Goal: Task Accomplishment & Management: Use online tool/utility

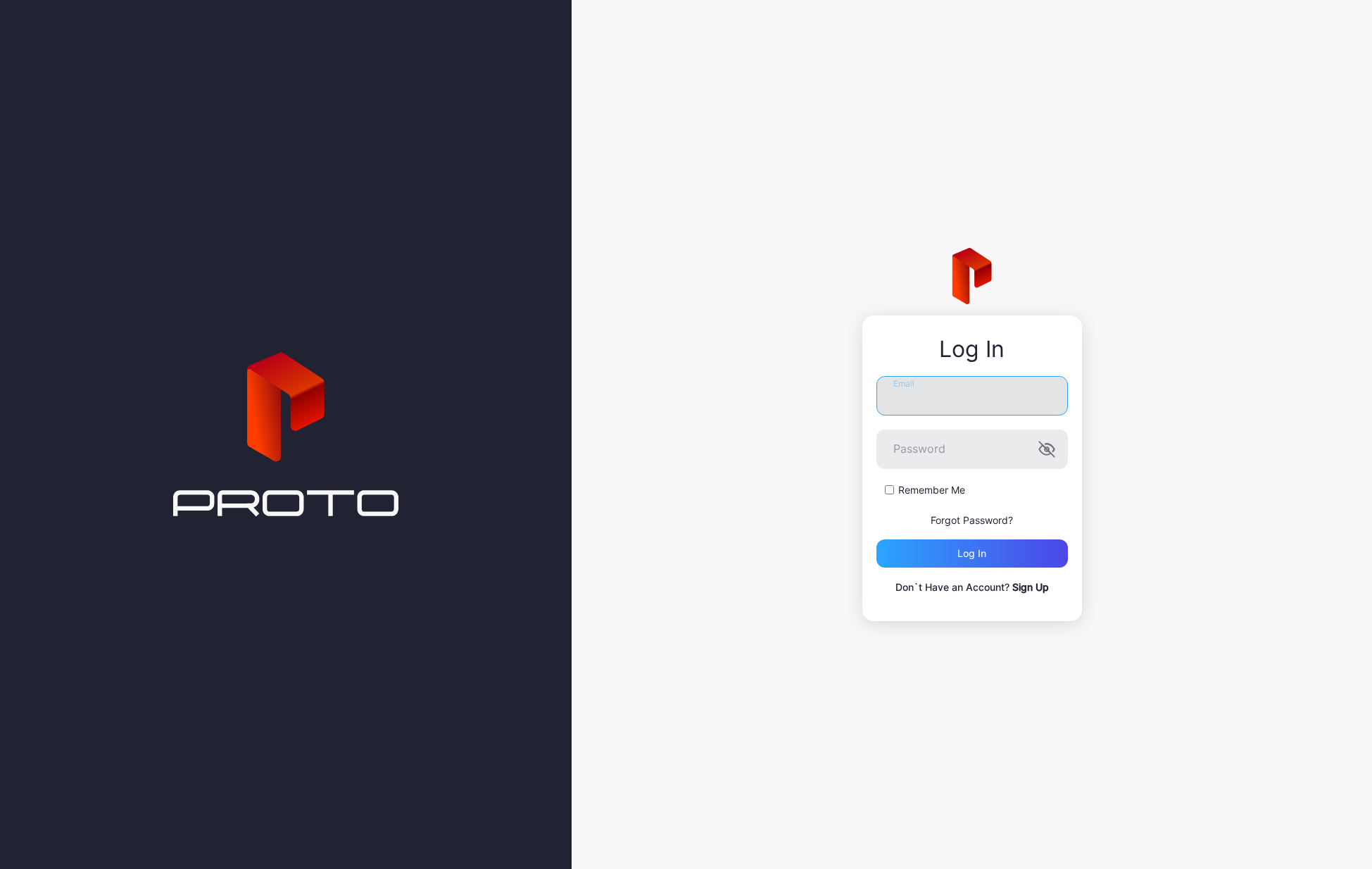
click at [967, 412] on input "Email" at bounding box center [972, 395] width 192 height 39
type input "**********"
click at [976, 555] on div "Log in" at bounding box center [972, 553] width 29 height 11
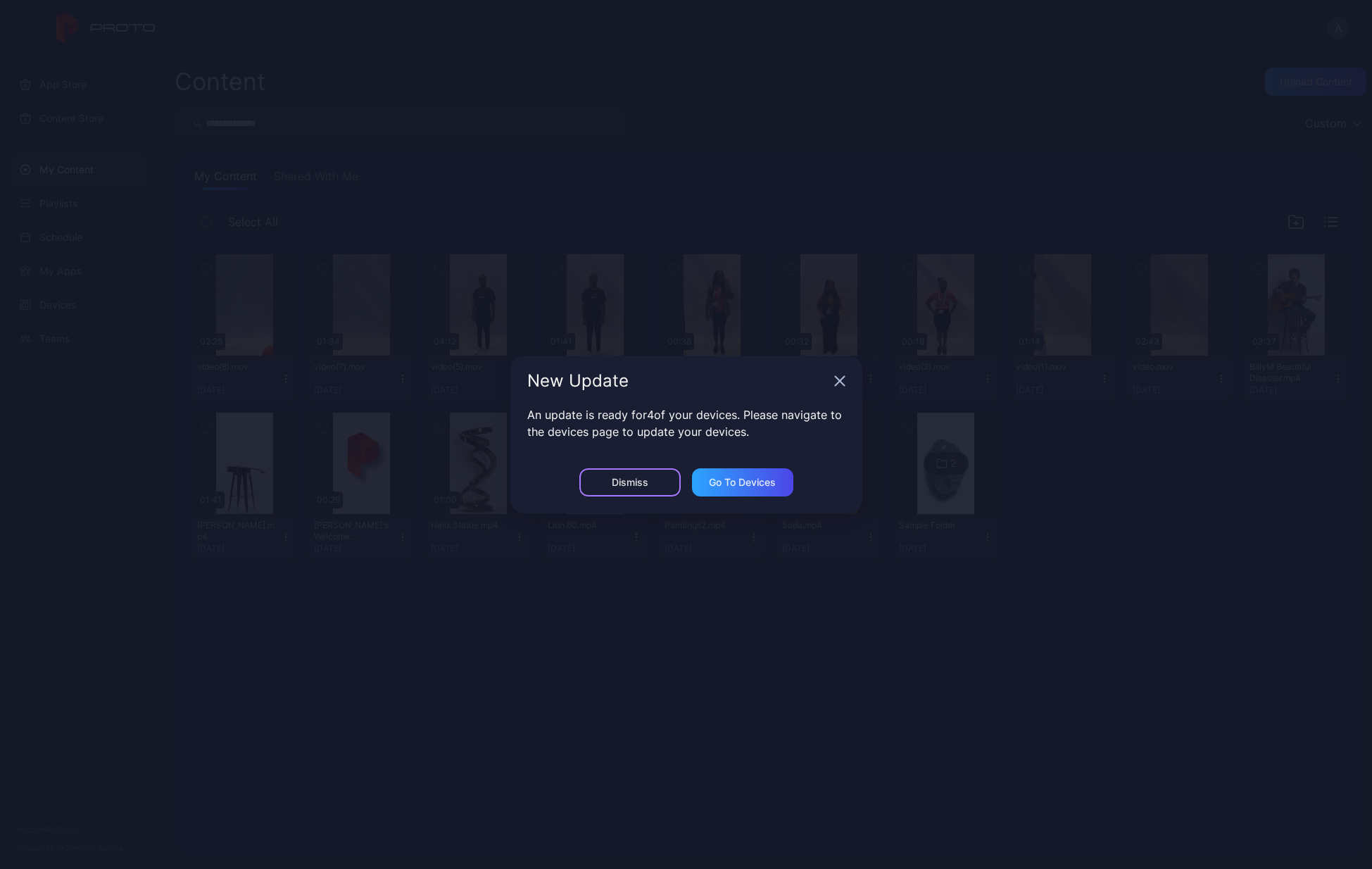
click at [620, 484] on div "Dismiss" at bounding box center [630, 482] width 37 height 11
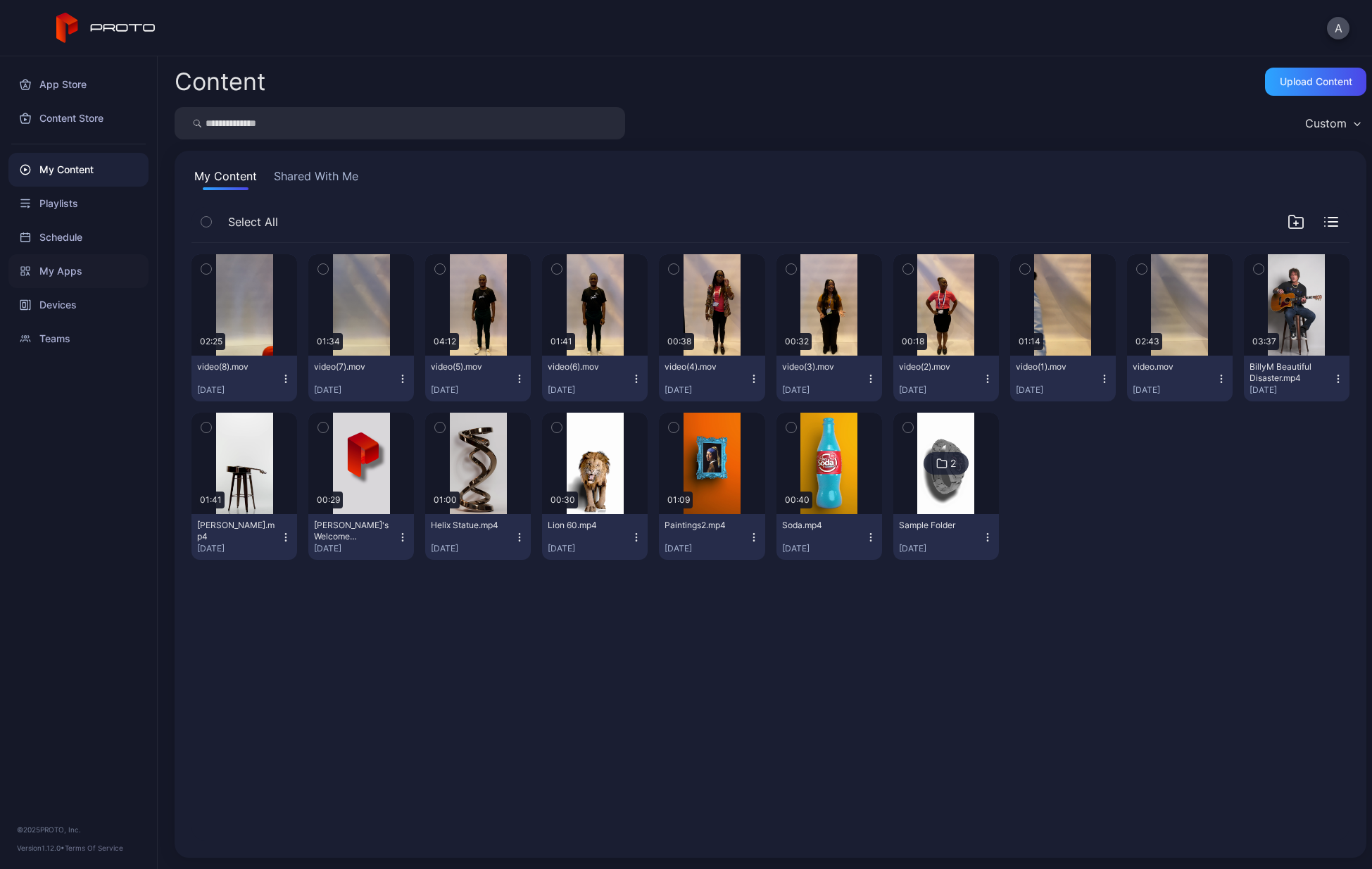
click at [51, 275] on div "My Apps" at bounding box center [78, 270] width 140 height 34
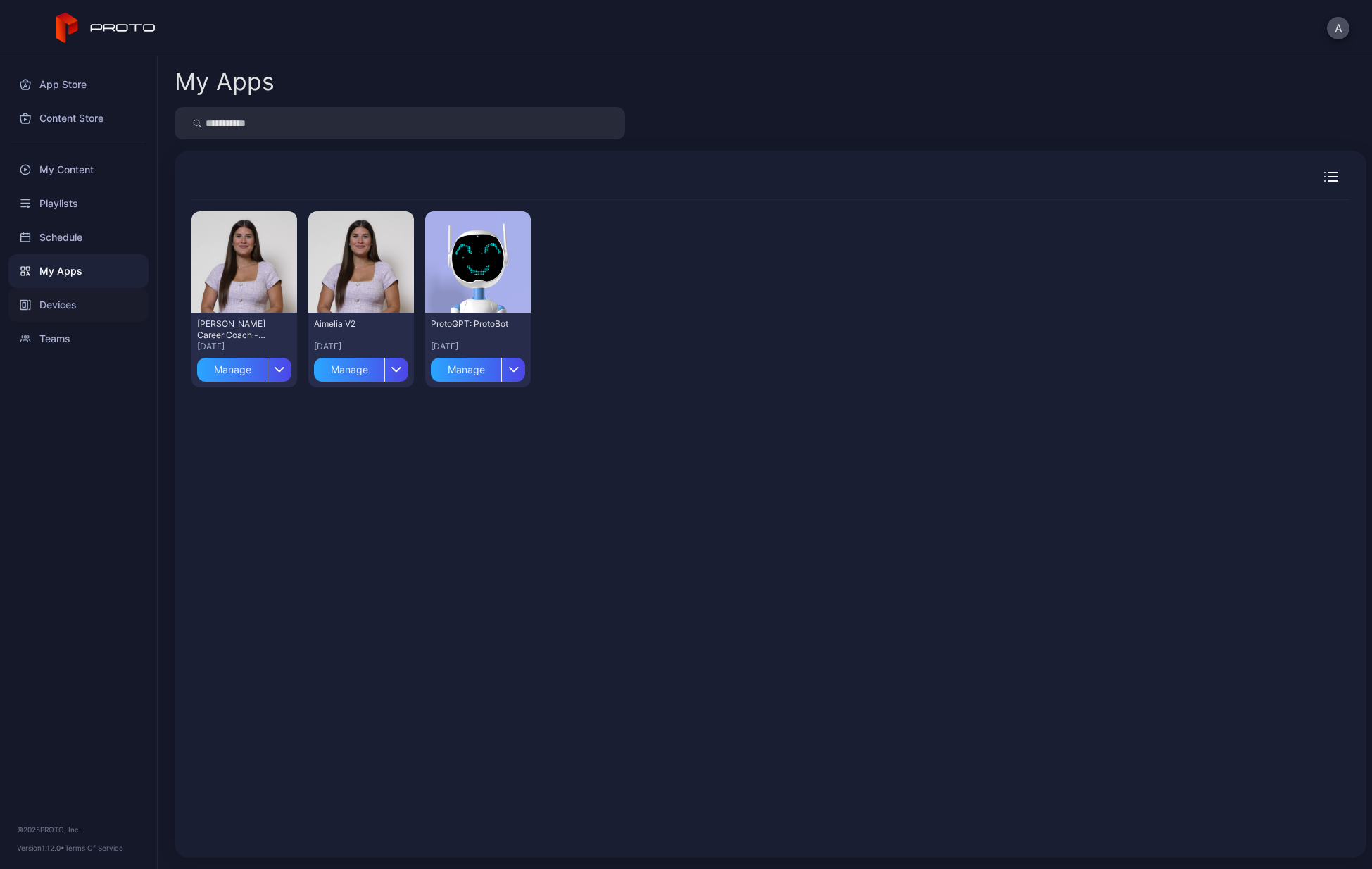
click at [58, 306] on div "Devices" at bounding box center [78, 304] width 140 height 34
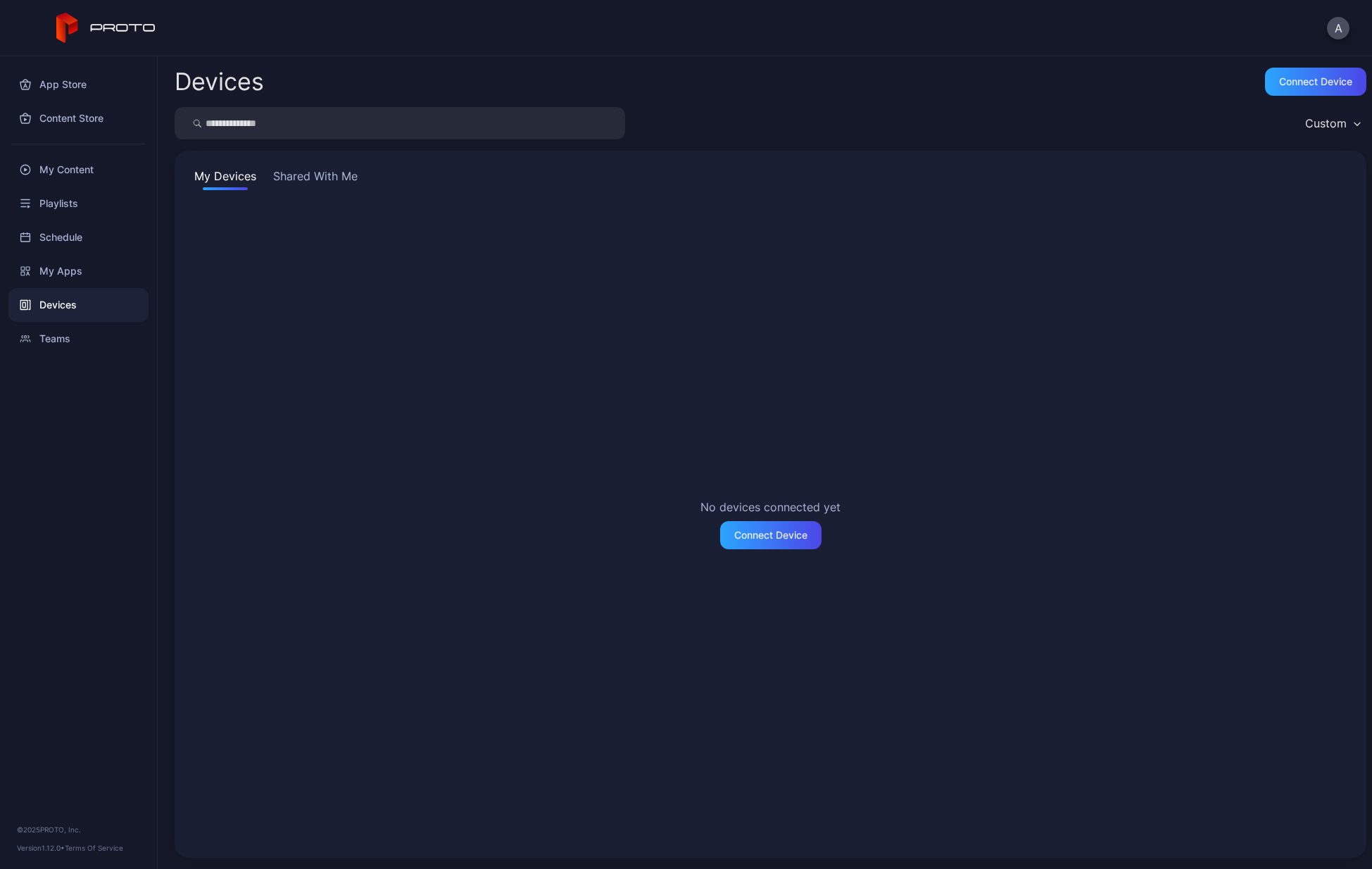
click at [318, 172] on button "Shared With Me" at bounding box center [315, 179] width 90 height 23
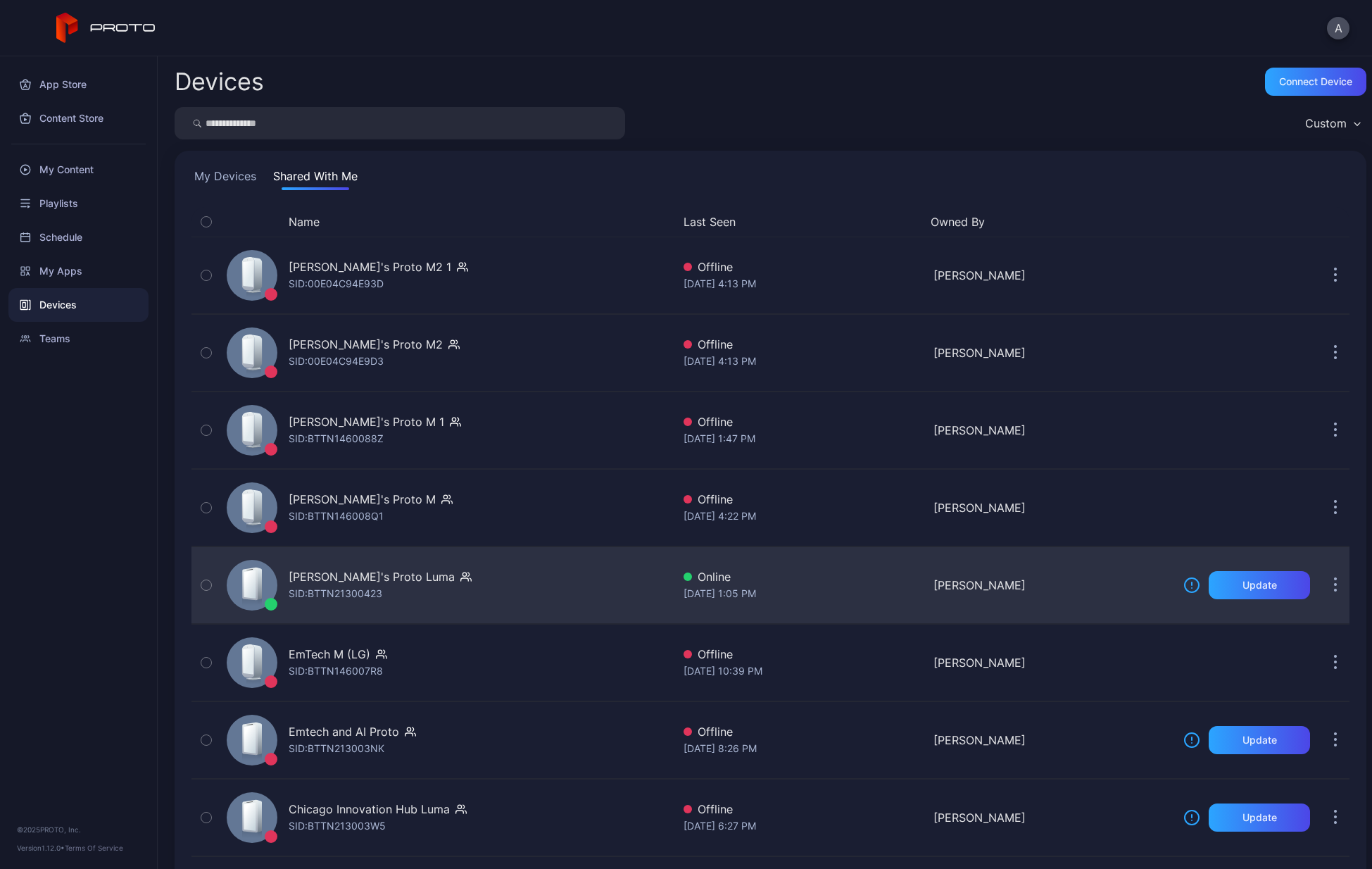
scroll to position [2, 0]
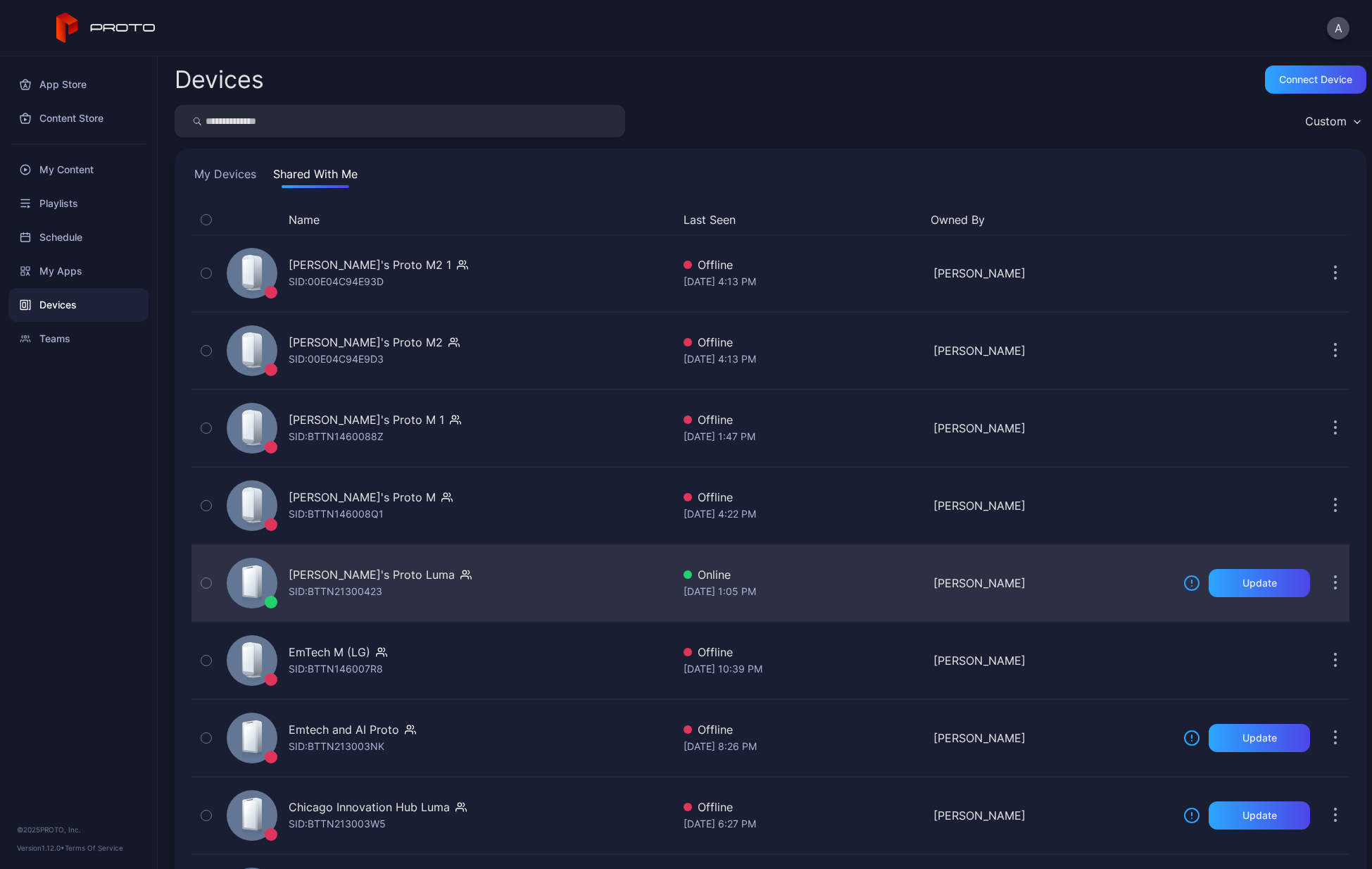
click at [346, 577] on div "[PERSON_NAME]'s Proto Luma" at bounding box center [372, 574] width 166 height 17
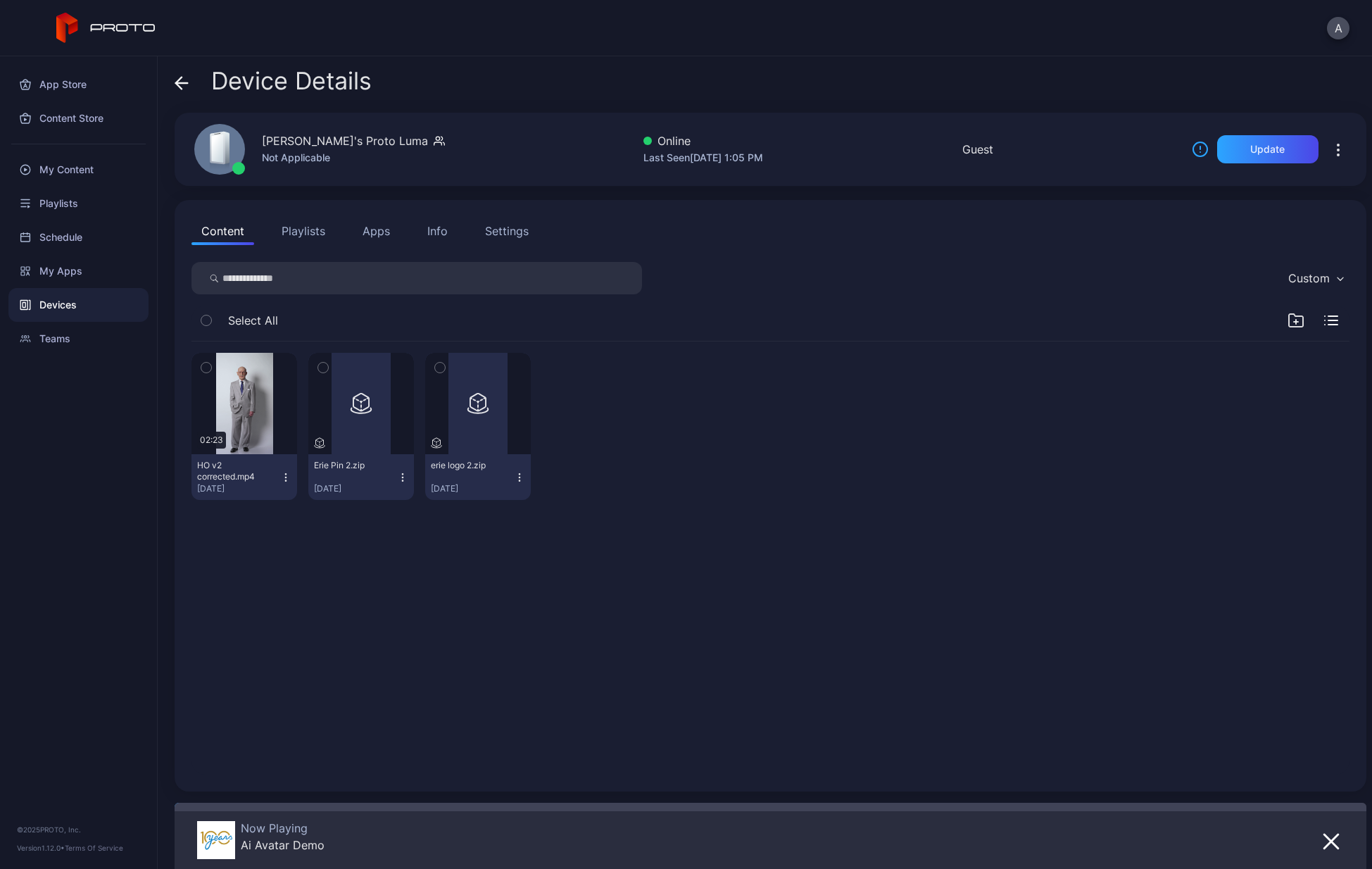
click at [382, 235] on button "Apps" at bounding box center [376, 230] width 47 height 28
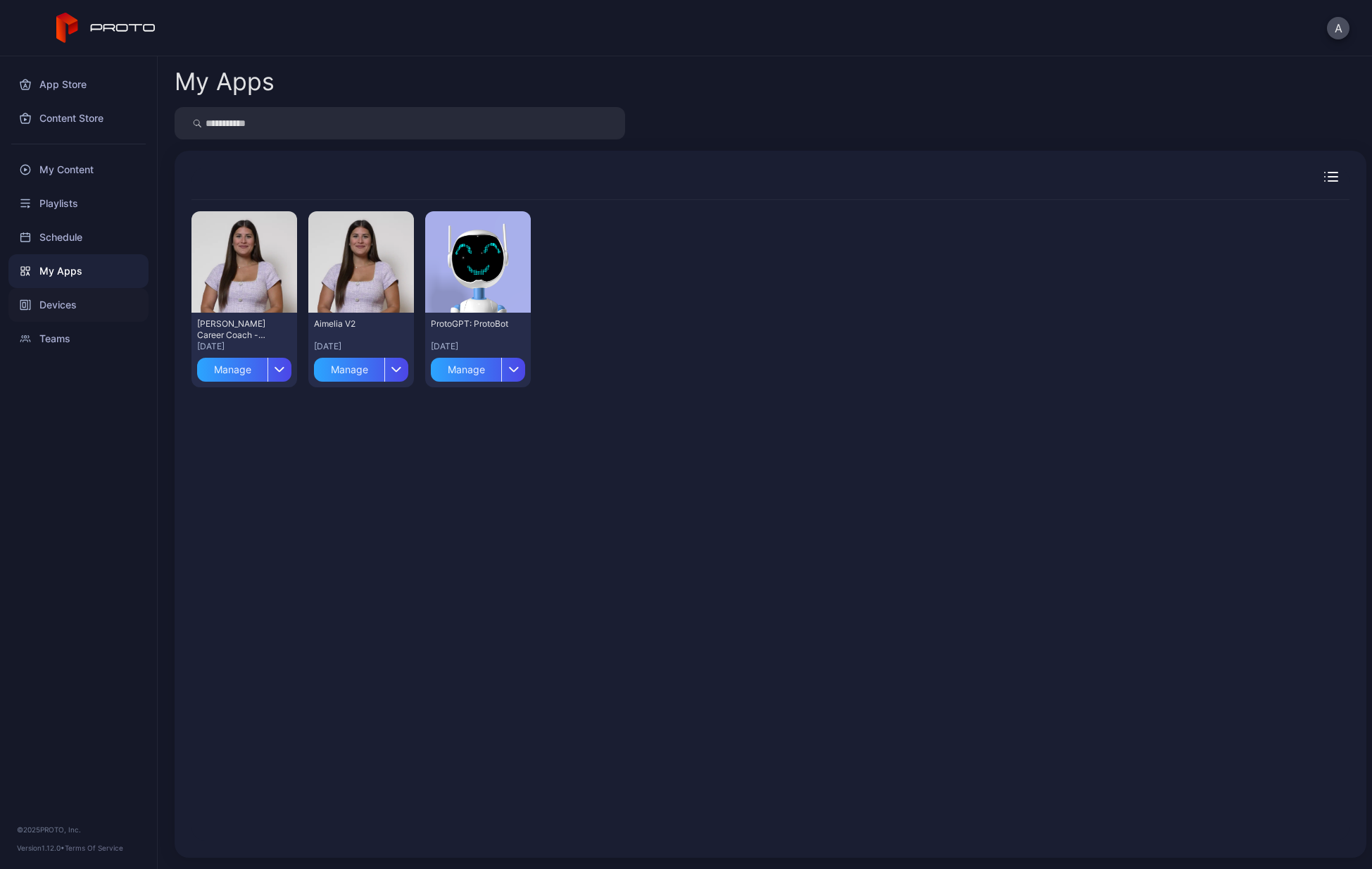
click at [38, 303] on div "Devices" at bounding box center [78, 304] width 140 height 34
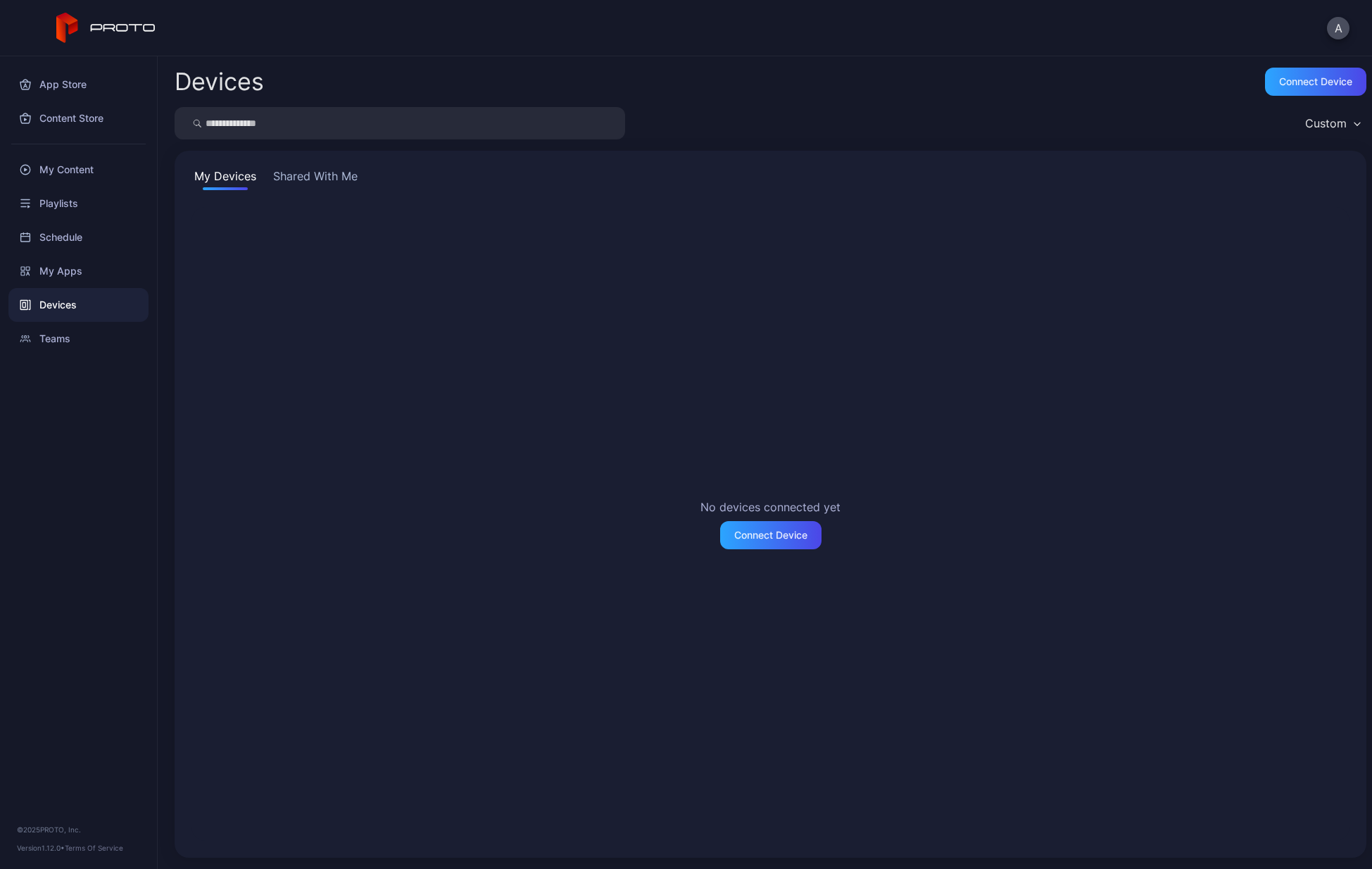
click at [326, 177] on button "Shared With Me" at bounding box center [315, 179] width 90 height 23
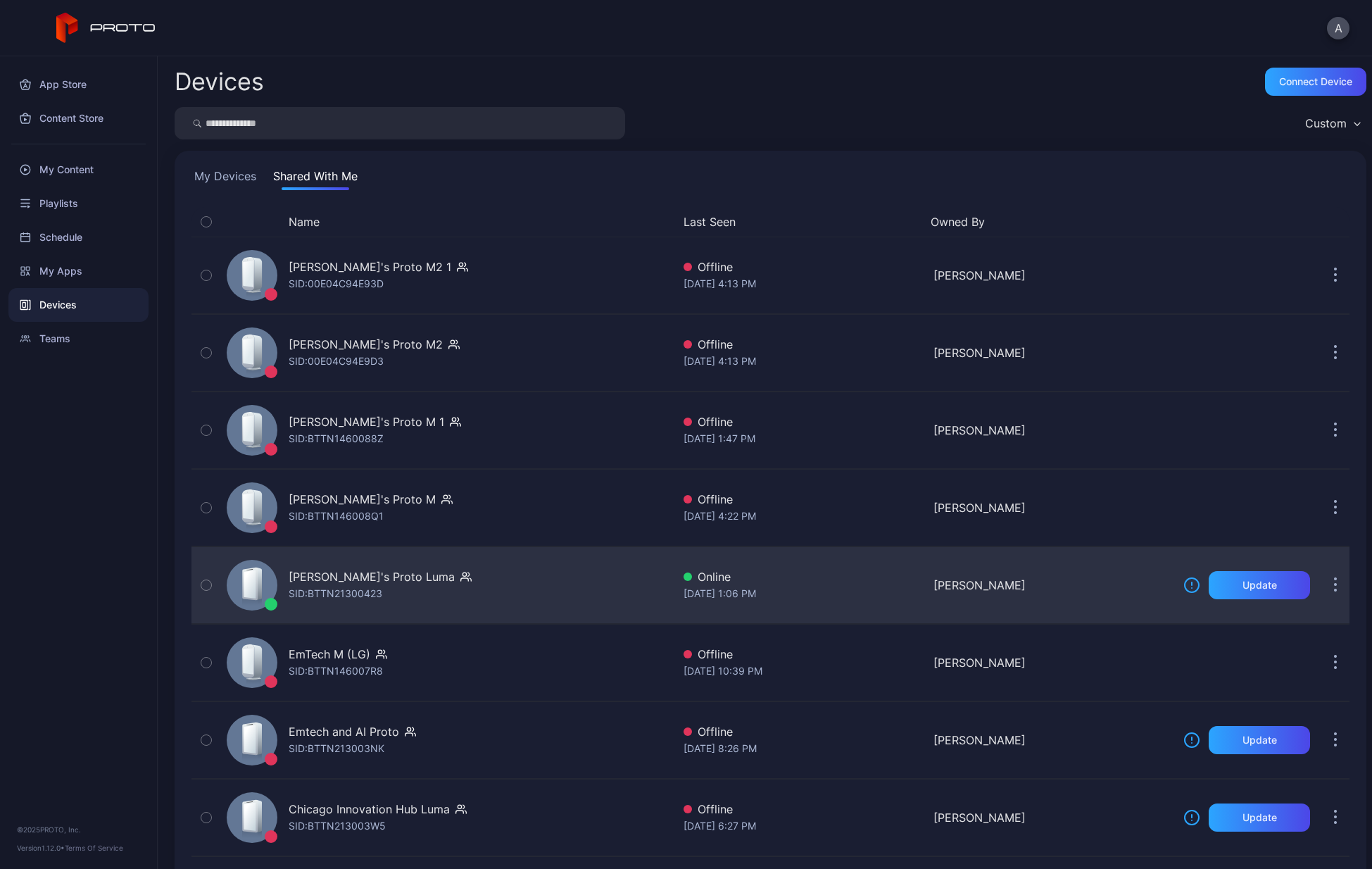
click at [355, 581] on div "[PERSON_NAME]'s Proto Luma" at bounding box center [372, 576] width 166 height 17
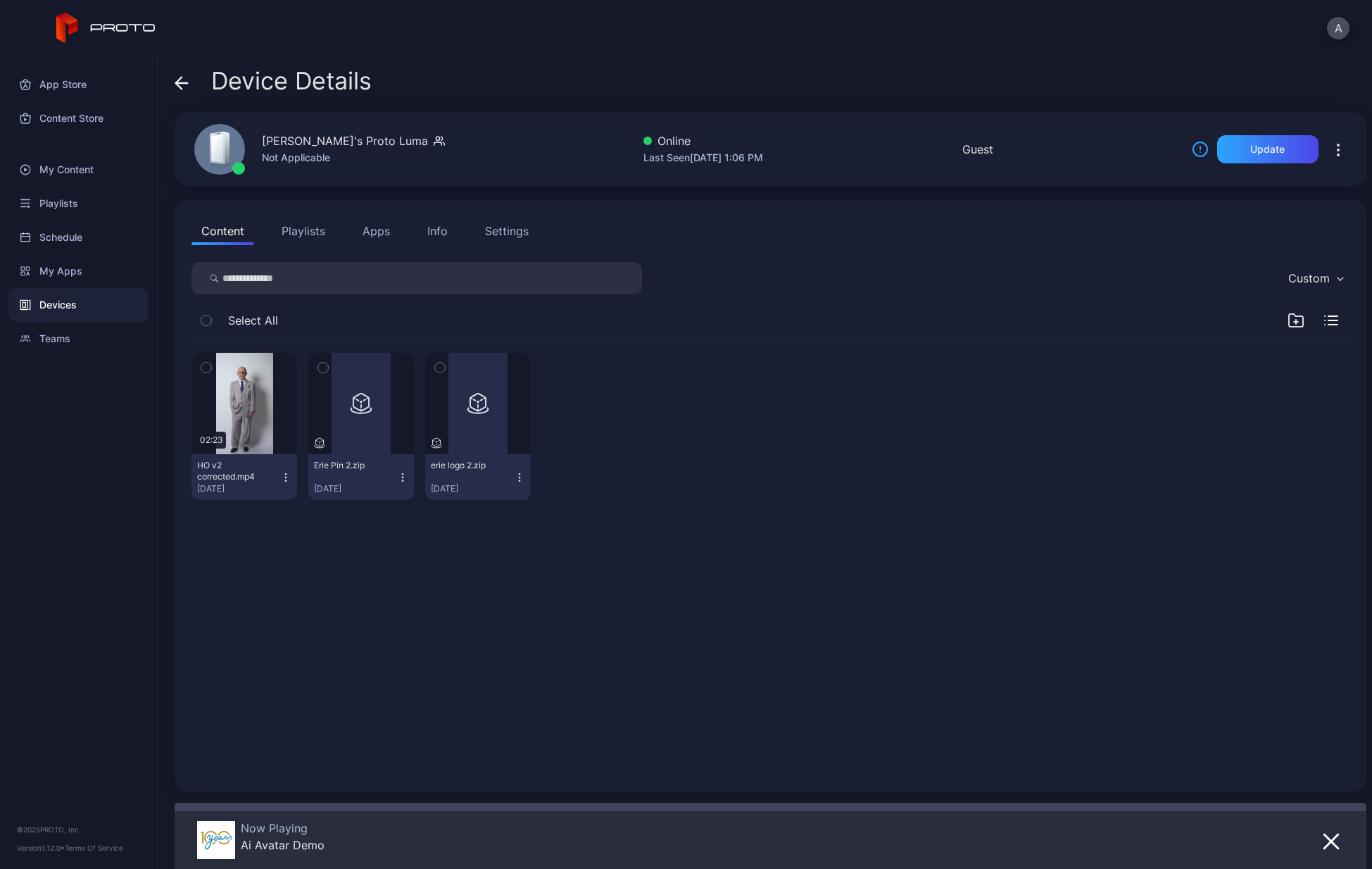
click at [368, 229] on button "Apps" at bounding box center [376, 230] width 47 height 28
